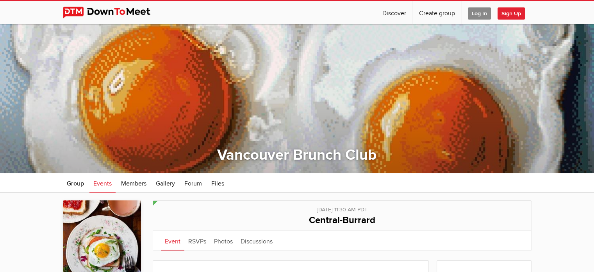
click at [478, 9] on span "Log In" at bounding box center [479, 13] width 23 height 12
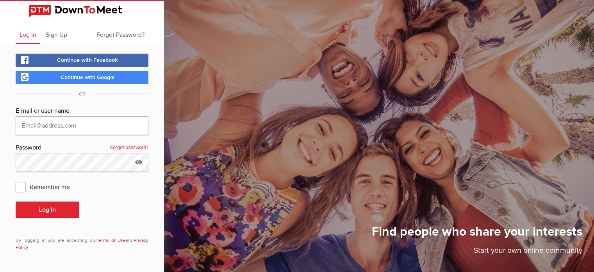
type input "[EMAIL_ADDRESS][DOMAIN_NAME]"
click at [22, 183] on span "Remember me" at bounding box center [47, 186] width 62 height 14
click at [16, 179] on input "Remember me" at bounding box center [15, 179] width 0 height 0
checkbox input "true"
click at [50, 207] on button "Log In" at bounding box center [48, 209] width 64 height 16
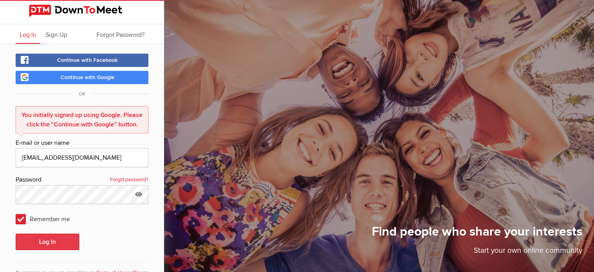
scroll to position [29, 0]
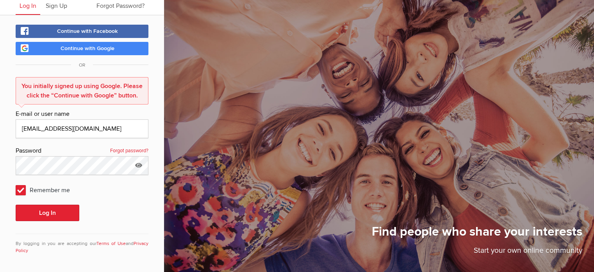
click at [101, 46] on span "Continue with Google" at bounding box center [88, 48] width 54 height 7
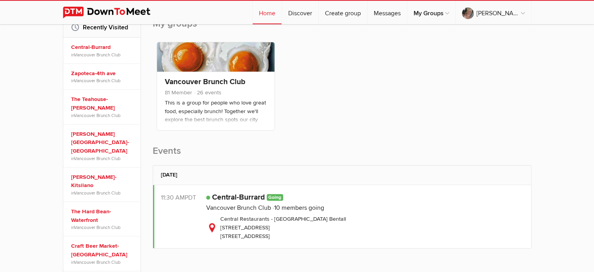
scroll to position [260, 0]
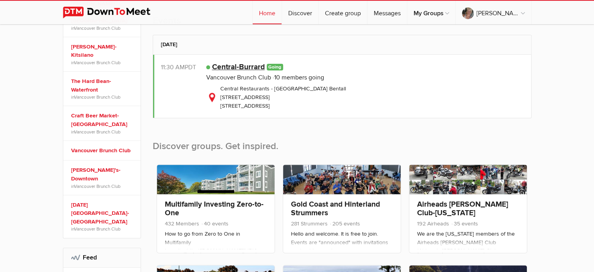
click at [234, 65] on link "Central-Burrard" at bounding box center [238, 66] width 53 height 9
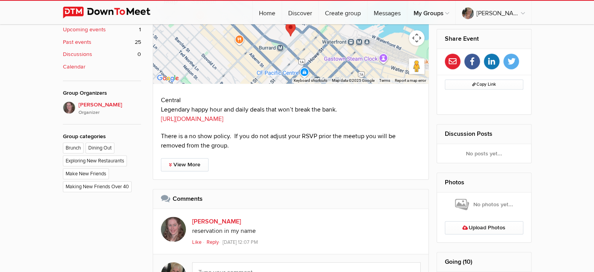
scroll to position [472, 0]
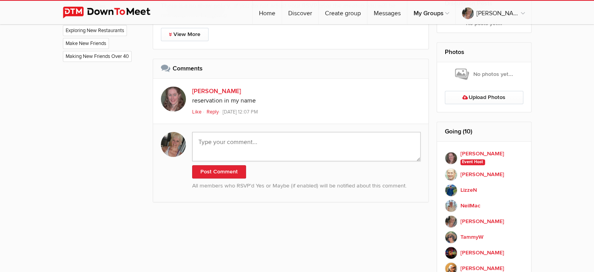
click at [222, 139] on textarea at bounding box center [306, 146] width 229 height 29
type textarea "O"
type textarea "Will be 10 or 15 min. late but on my way...."
click at [219, 170] on button "Post Comment" at bounding box center [219, 171] width 54 height 13
